Goal: Task Accomplishment & Management: Complete application form

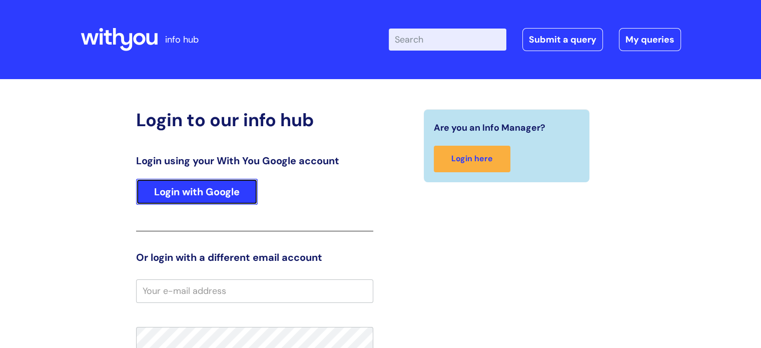
click at [191, 186] on link "Login with Google" at bounding box center [197, 192] width 122 height 26
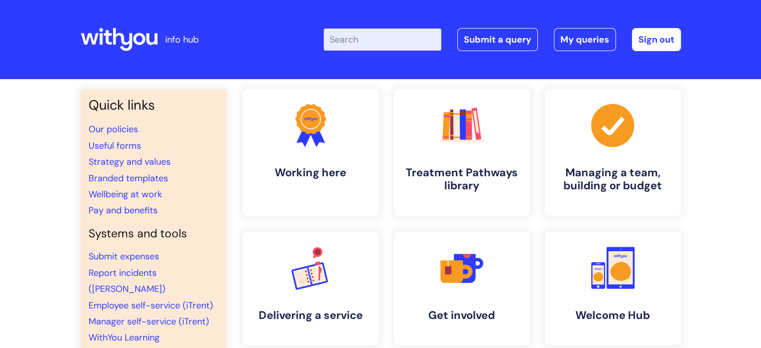
click at [356, 42] on input "Enter your search term here..." at bounding box center [383, 40] width 118 height 22
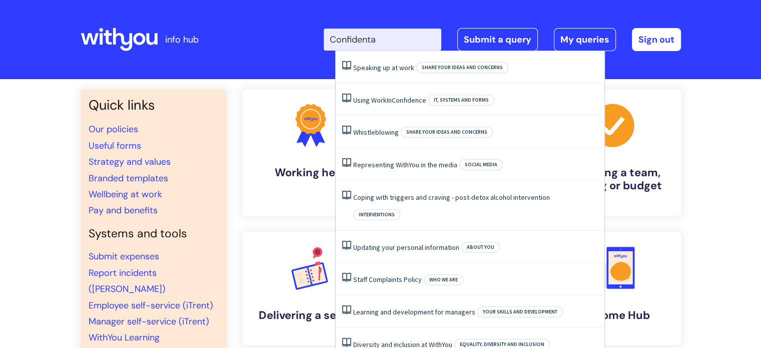
click at [384, 38] on input "Confidenta" at bounding box center [383, 40] width 118 height 22
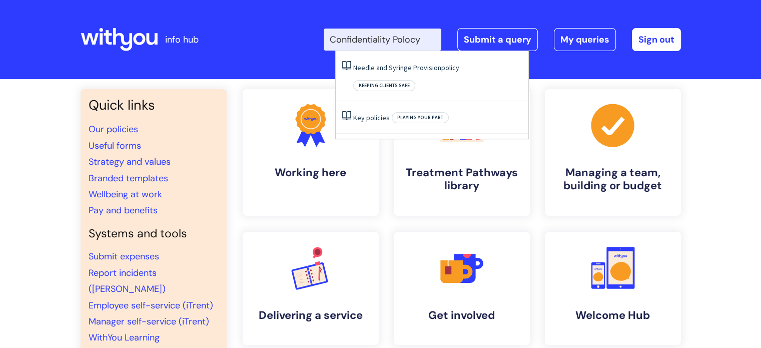
type input "Confidentiality Polocy"
click button "Search" at bounding box center [0, 0] width 0 height 0
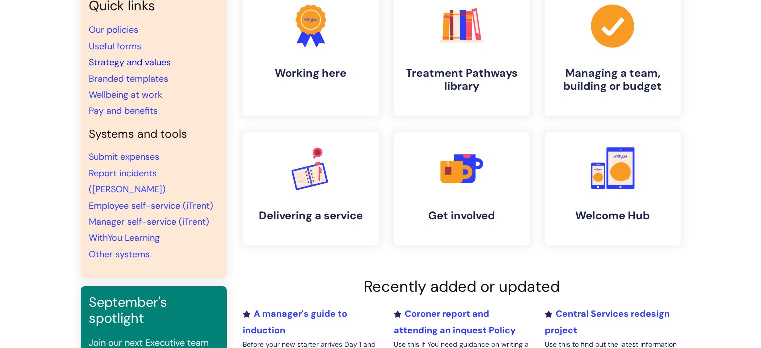
scroll to position [100, 0]
click at [122, 28] on link "Our policies" at bounding box center [114, 29] width 50 height 12
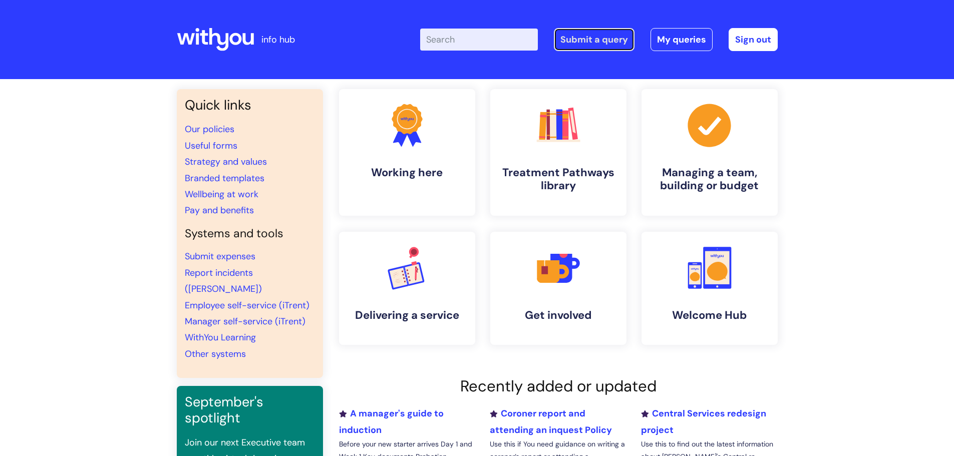
click at [585, 41] on link "Submit a query" at bounding box center [594, 39] width 81 height 23
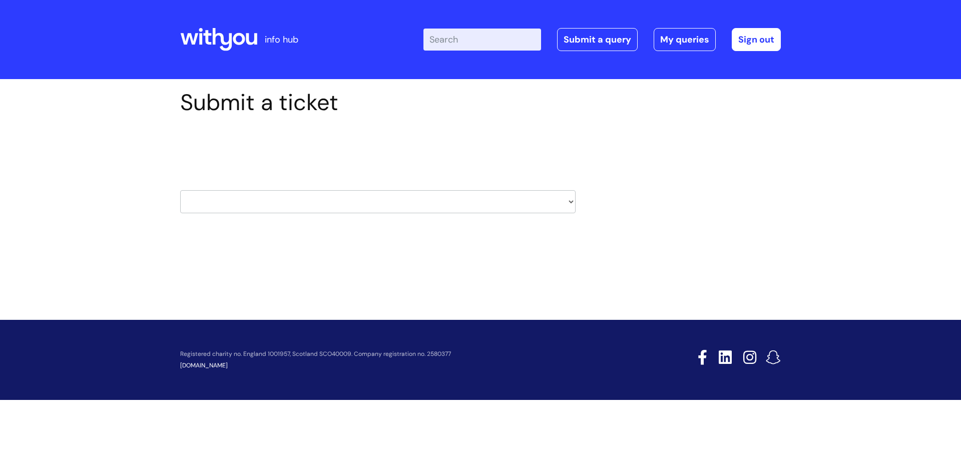
click at [453, 198] on select "HR / People IT and Support Clinical Drug Alerts Finance Accounts Data Support T…" at bounding box center [377, 201] width 395 height 23
select select "it_and_support"
click at [180, 190] on select "HR / People IT and Support Clinical Drug Alerts Finance Accounts Data Support T…" at bounding box center [377, 201] width 395 height 23
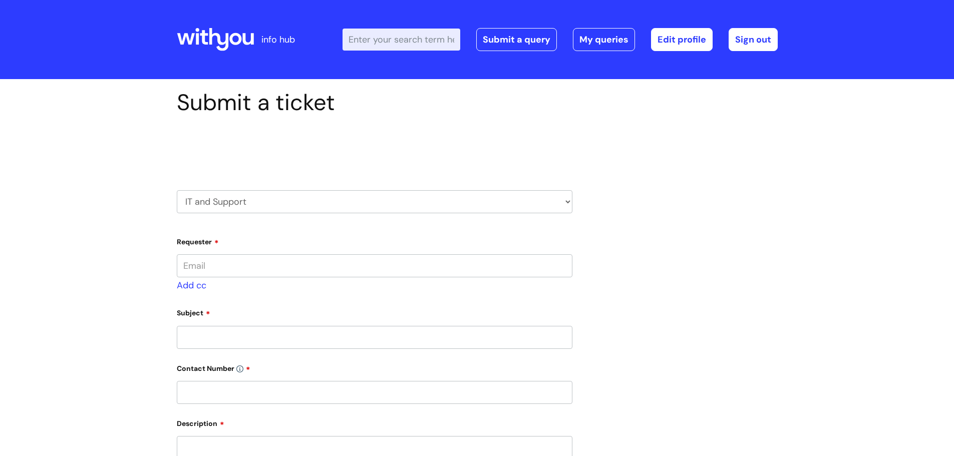
type input "[PERSON_NAME][EMAIL_ADDRESS][PERSON_NAME][DOMAIN_NAME]"
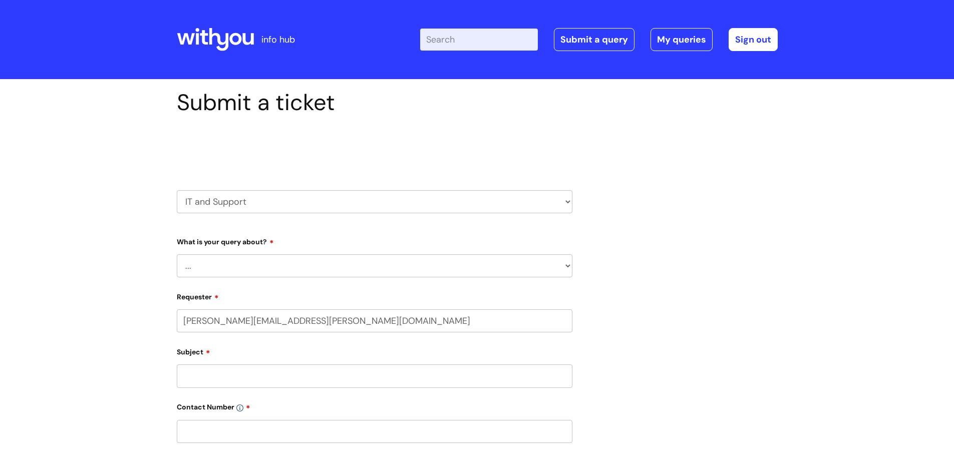
select select "80004286563"
